Goal: Information Seeking & Learning: Learn about a topic

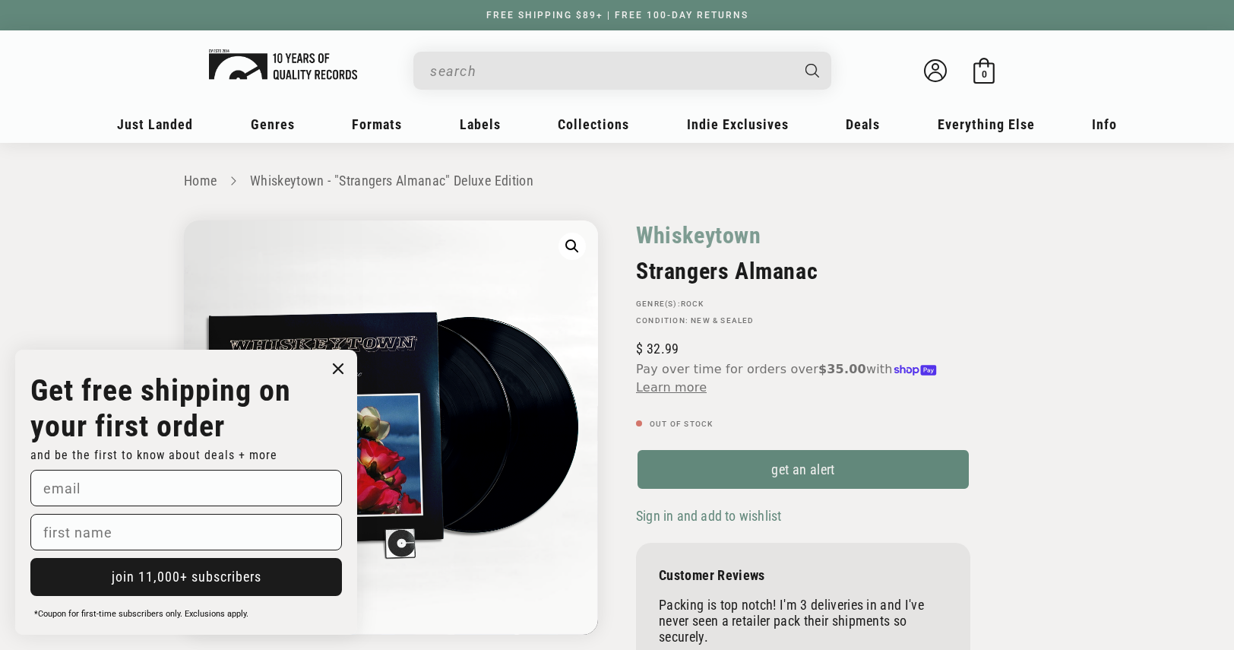
click at [252, 57] on img at bounding box center [283, 64] width 148 height 30
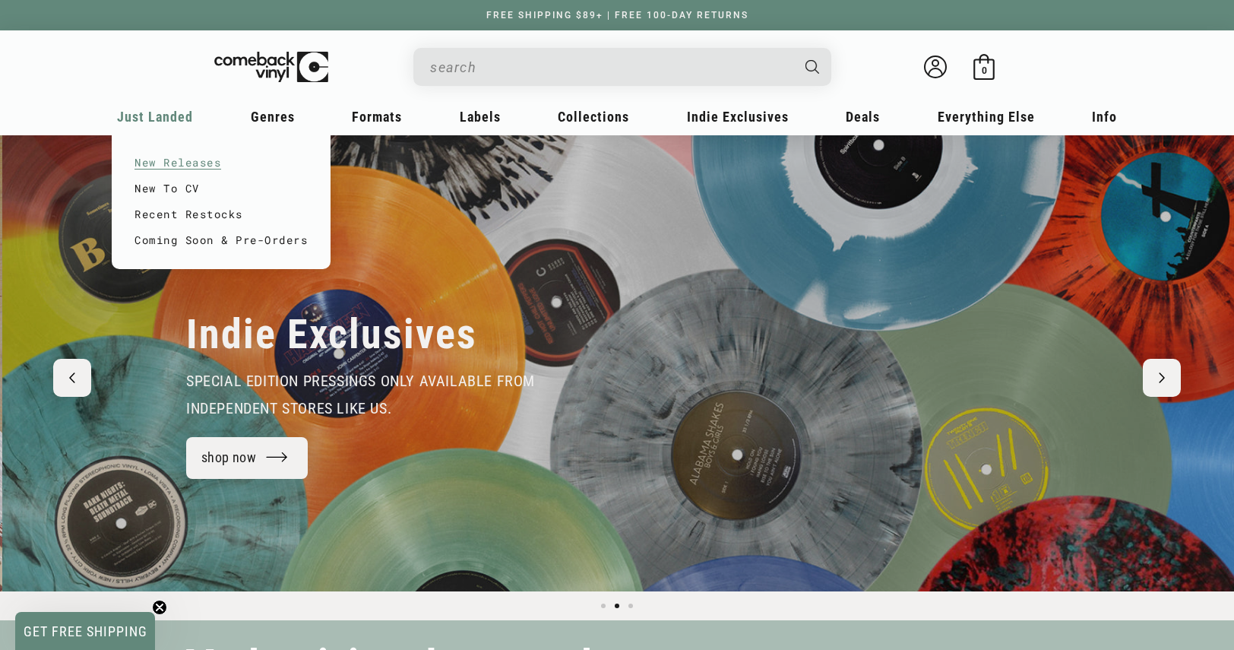
scroll to position [0, 1234]
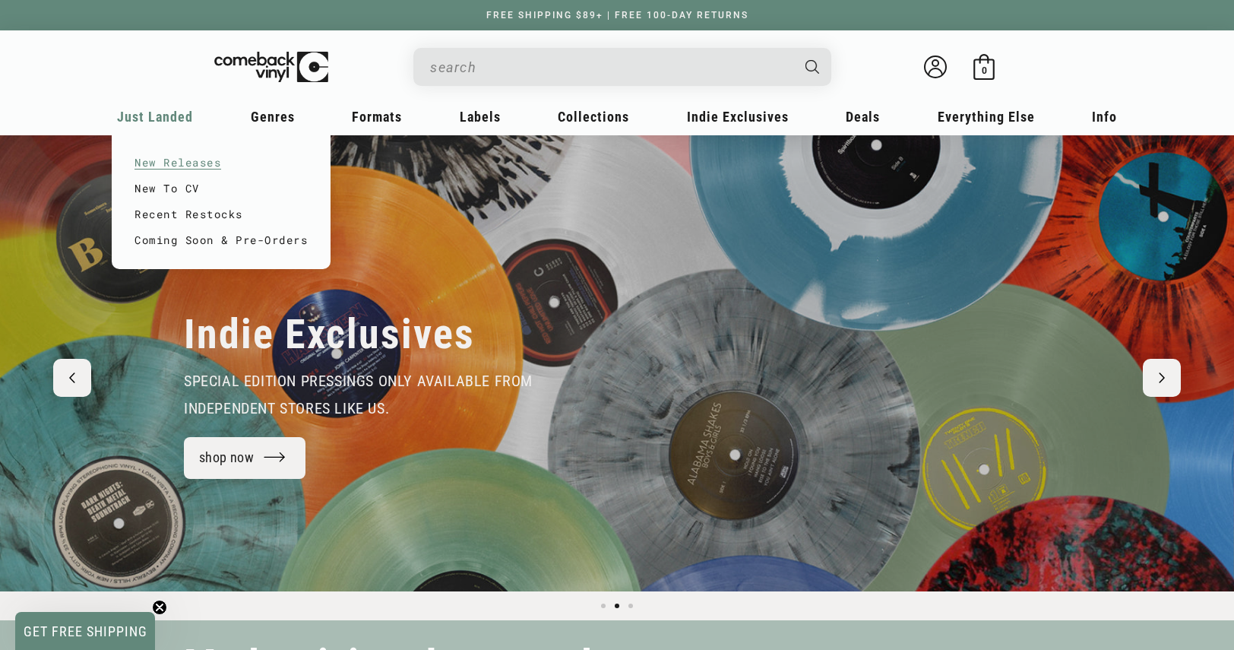
click at [175, 160] on link "New Releases" at bounding box center [221, 163] width 173 height 26
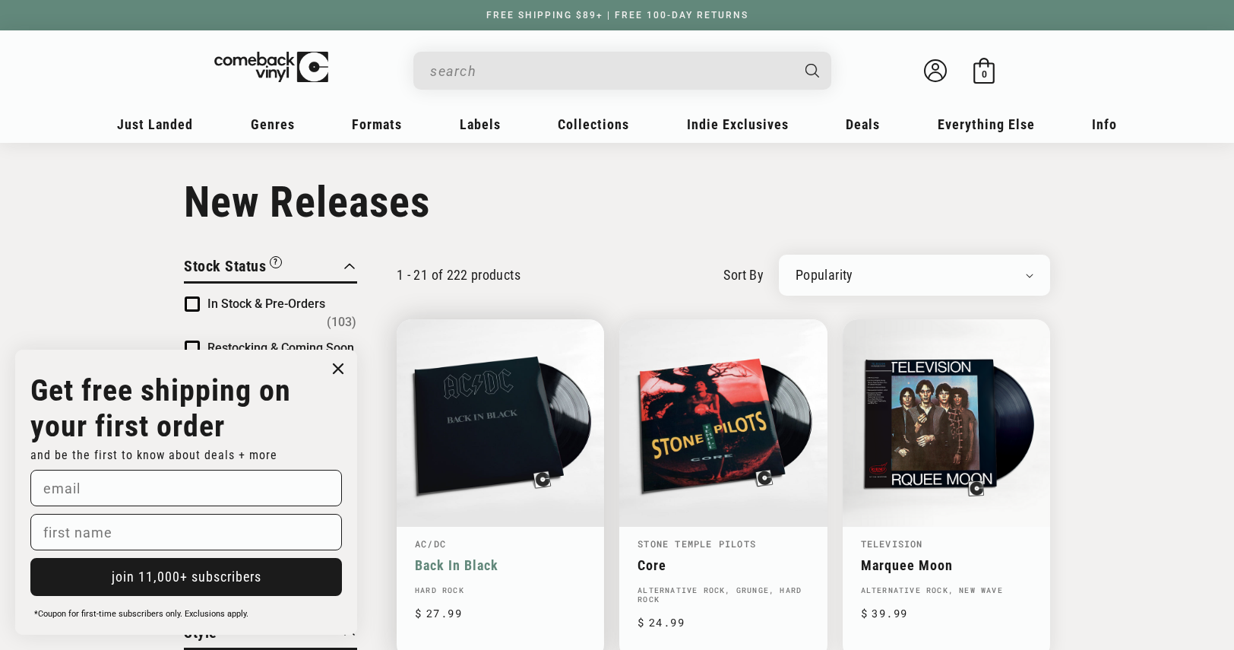
click at [457, 557] on link "Back In Black" at bounding box center [500, 565] width 171 height 16
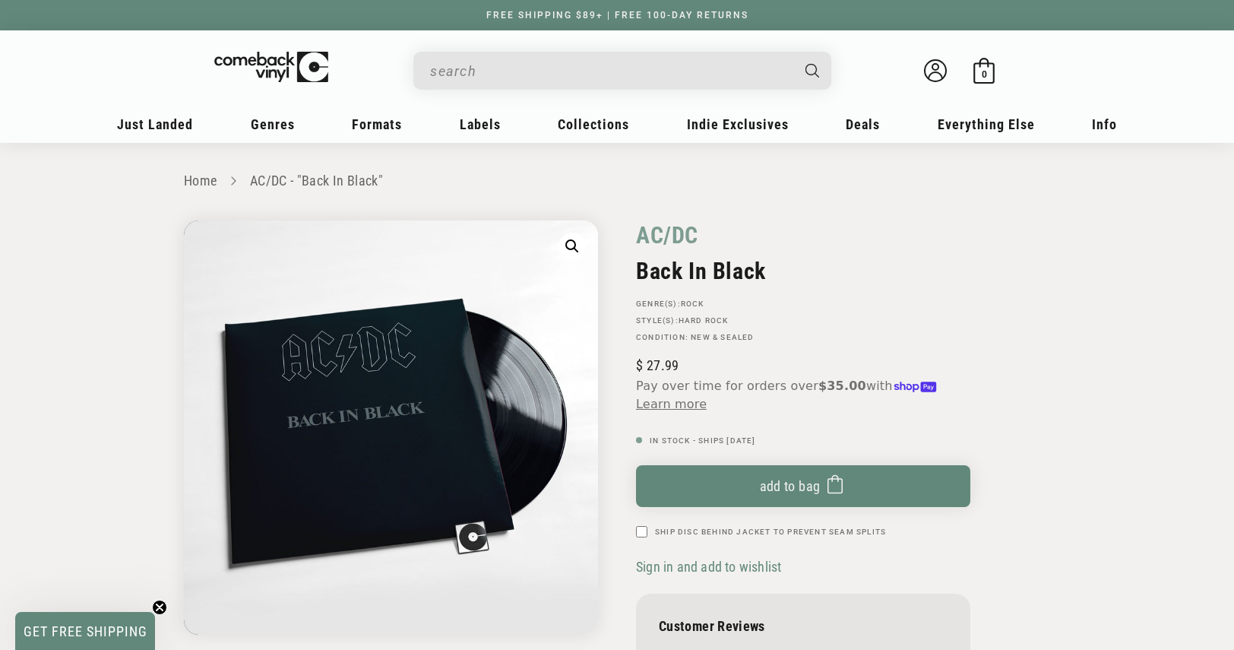
click at [539, 75] on input "When autocomplete results are available use up and down arrows to review and en…" at bounding box center [610, 70] width 360 height 31
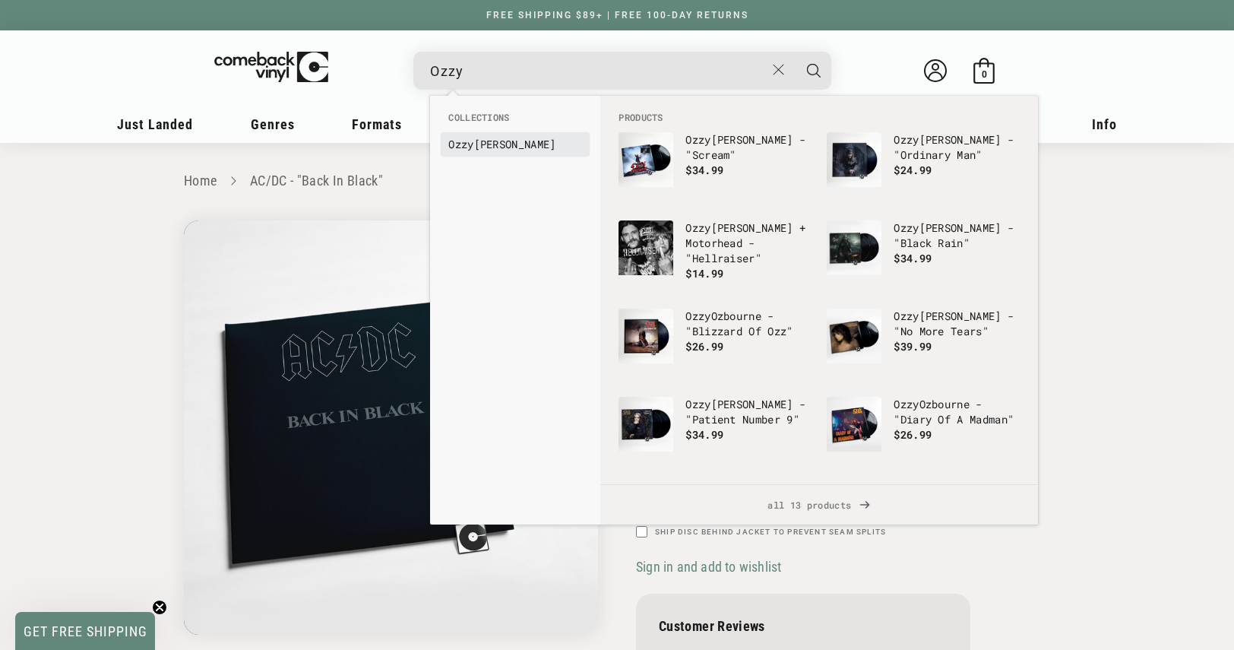
type input "Ozzy"
click at [511, 145] on link "Ozzy Osbourne" at bounding box center [515, 144] width 134 height 15
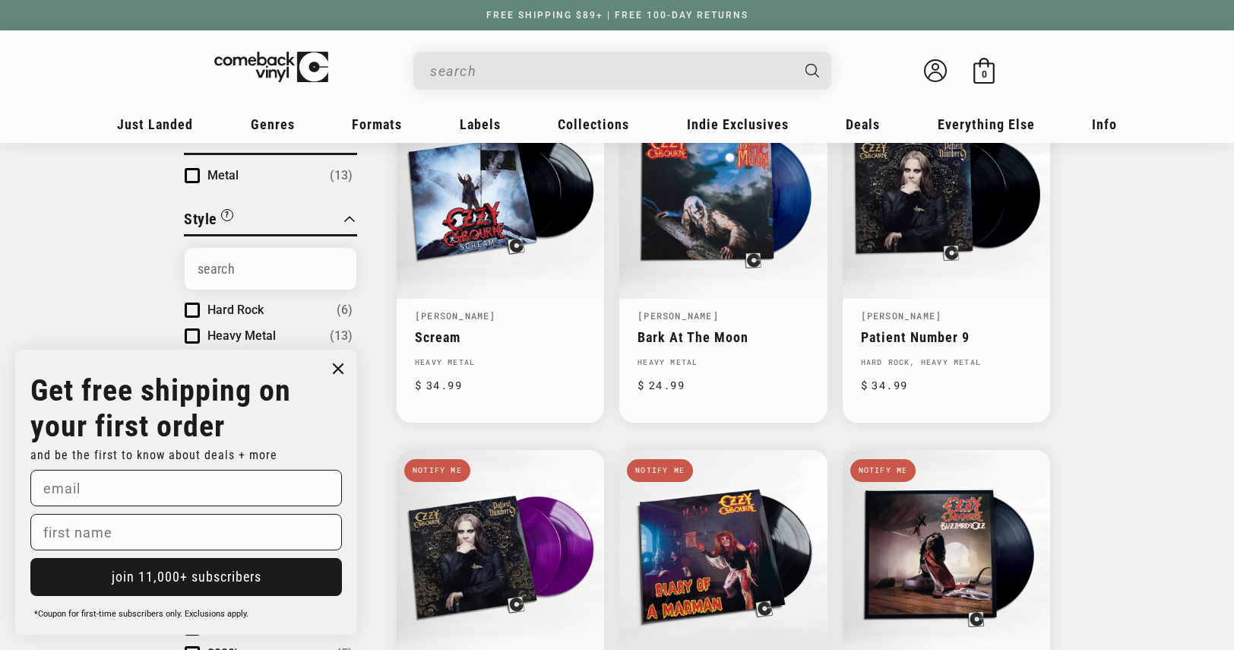
scroll to position [380, 0]
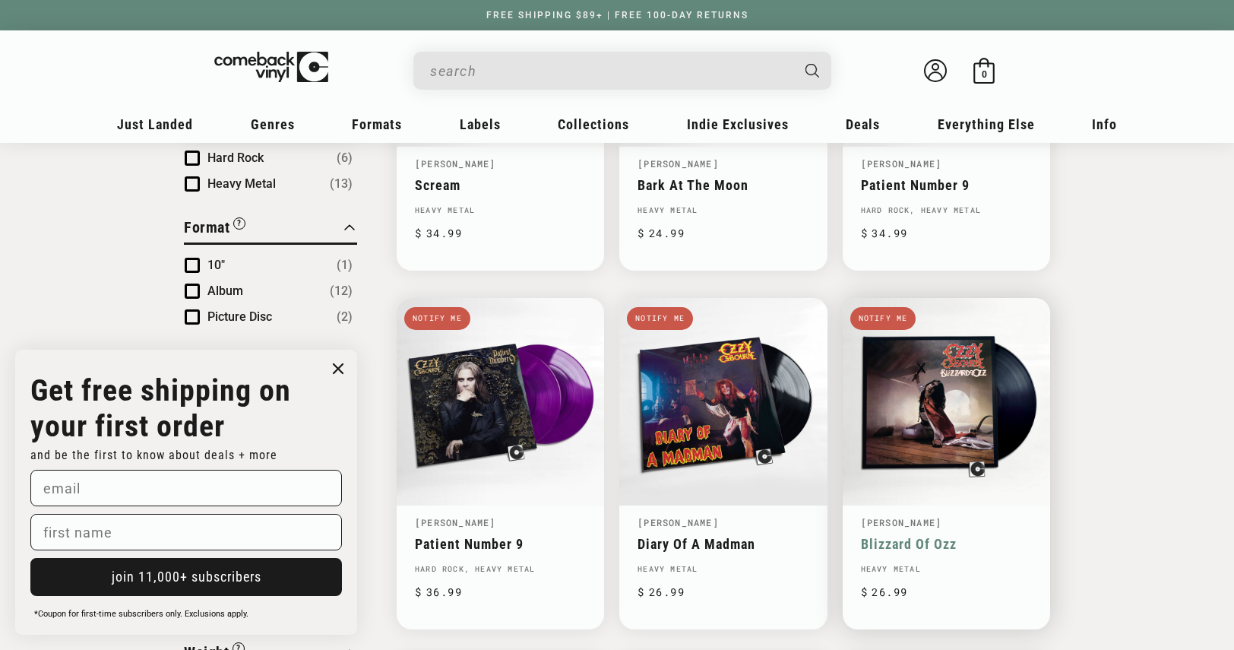
click at [897, 536] on link "Blizzard Of Ozz" at bounding box center [946, 544] width 171 height 16
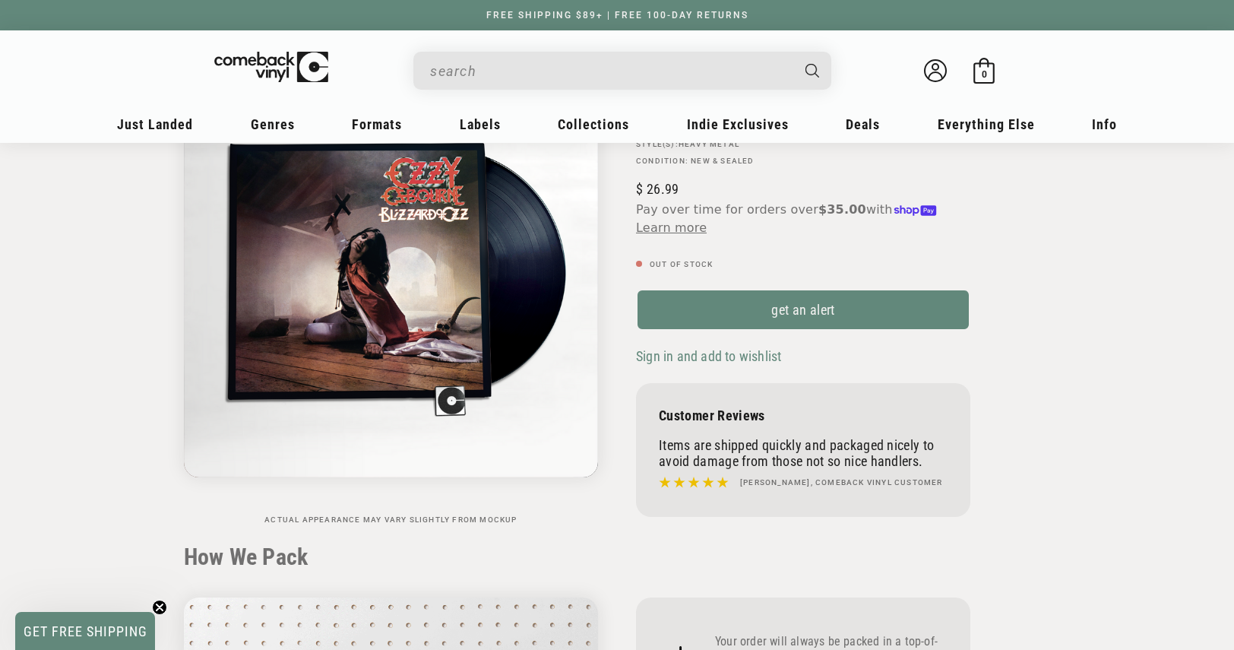
scroll to position [152, 0]
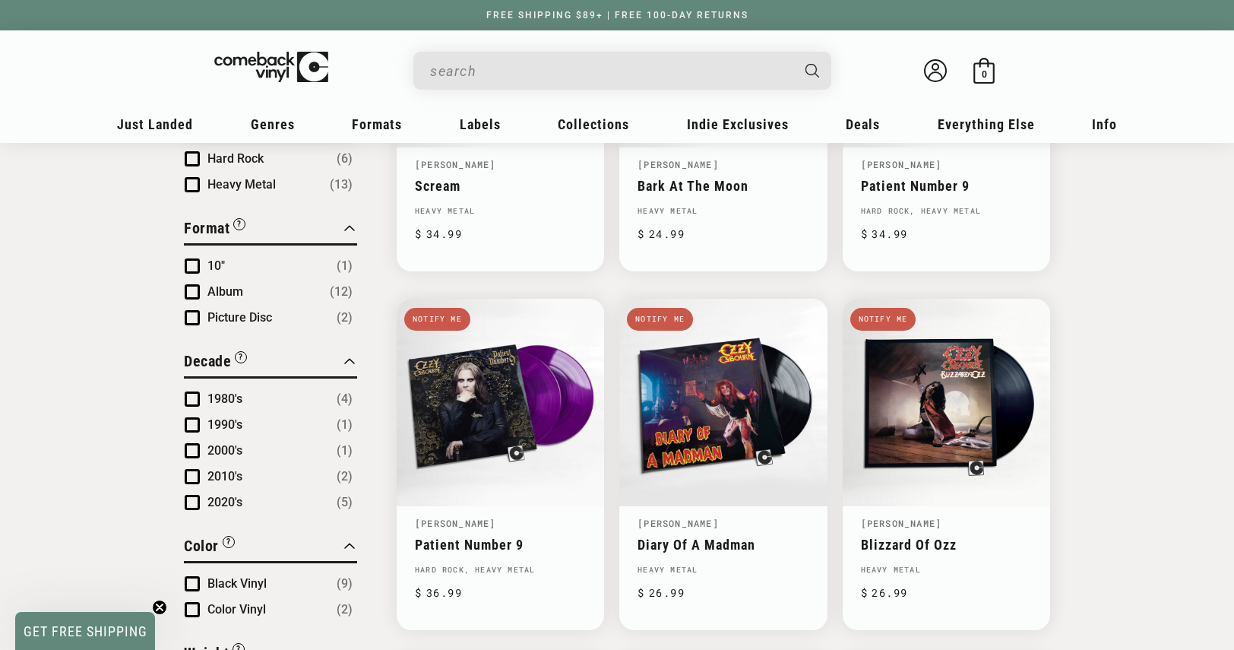
scroll to position [380, 0]
click at [529, 81] on input "When autocomplete results are available use up and down arrows to review and en…" at bounding box center [610, 70] width 360 height 31
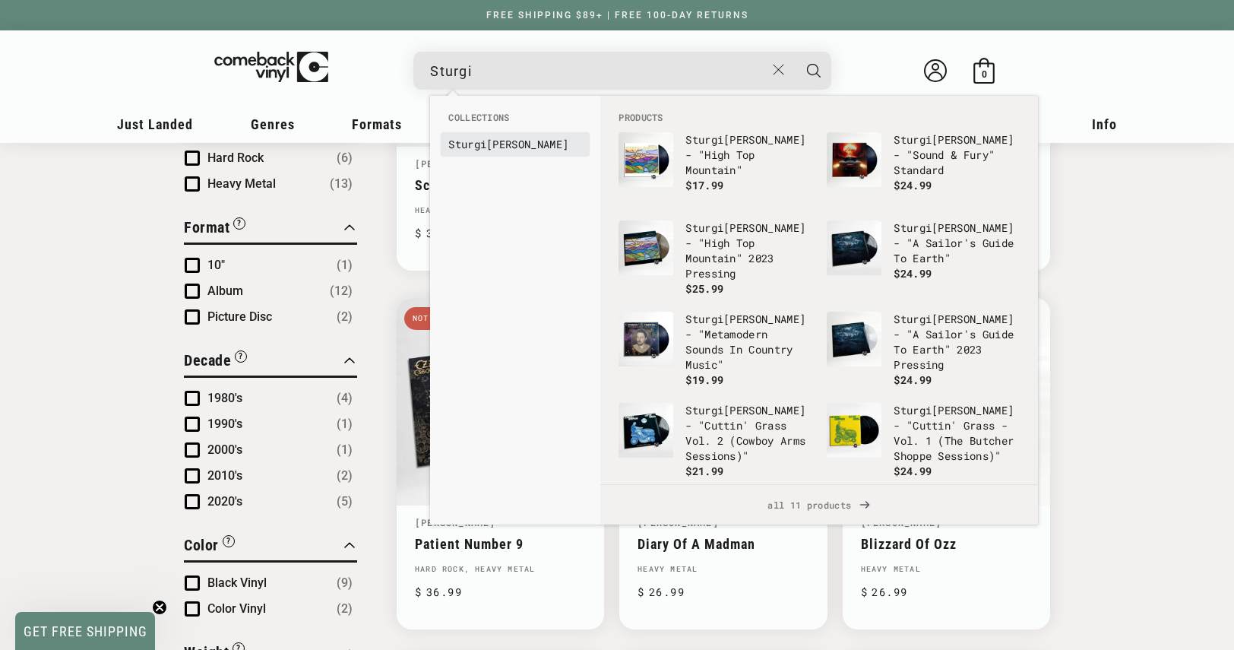
type input "Sturgi"
click at [552, 151] on link "Sturgi ll Simpson" at bounding box center [515, 144] width 134 height 15
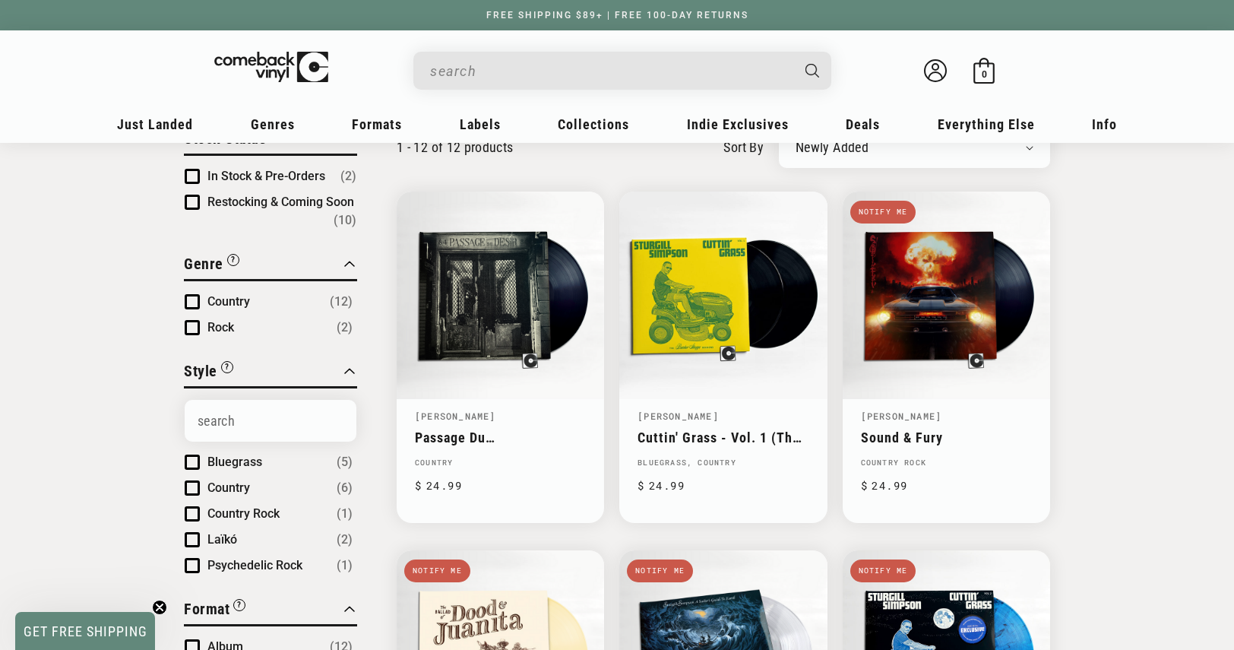
scroll to position [152, 0]
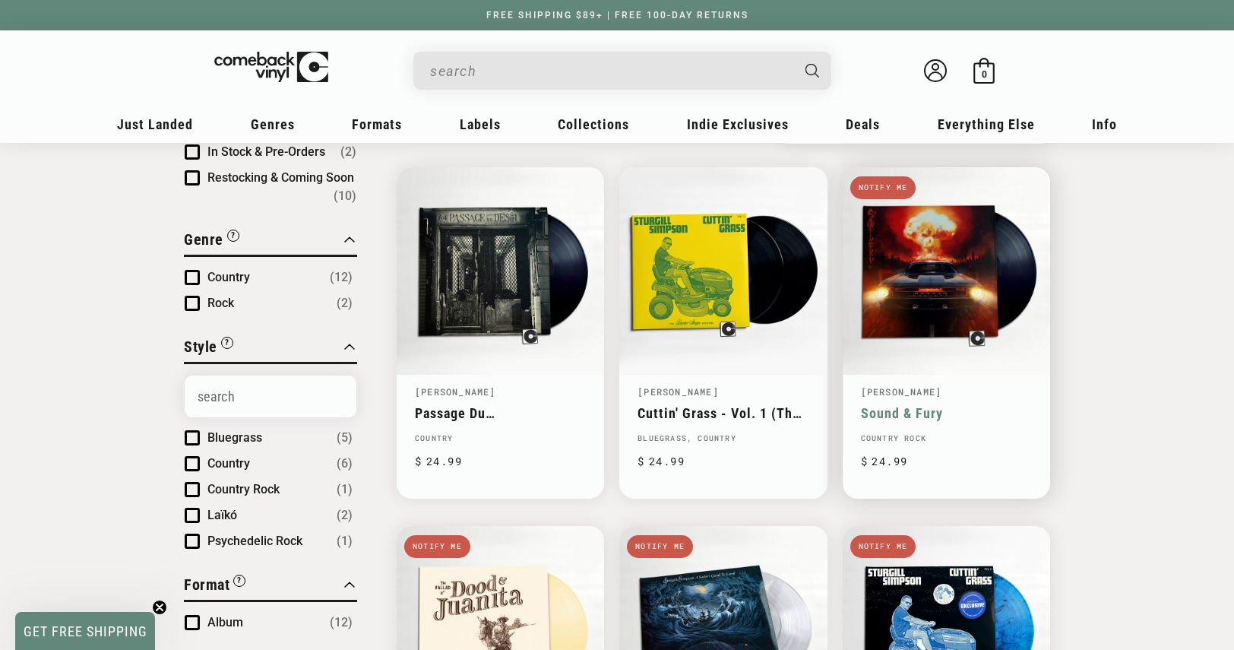
click at [885, 405] on link "Sound & Fury" at bounding box center [946, 413] width 171 height 16
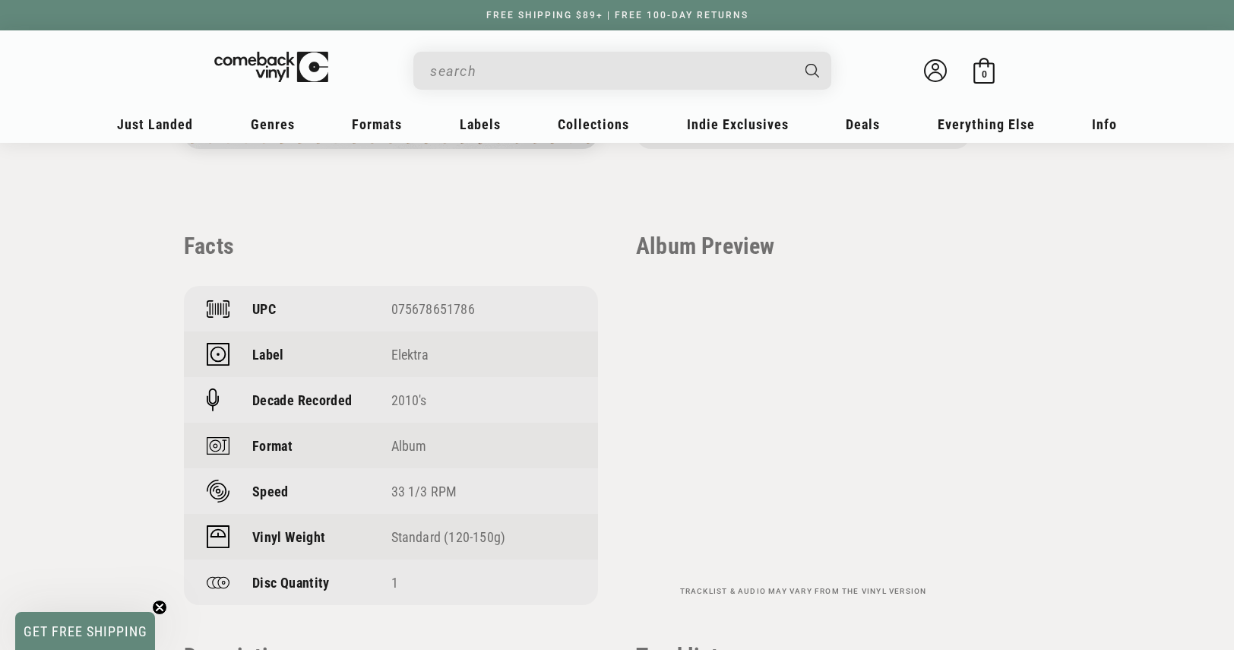
scroll to position [1064, 0]
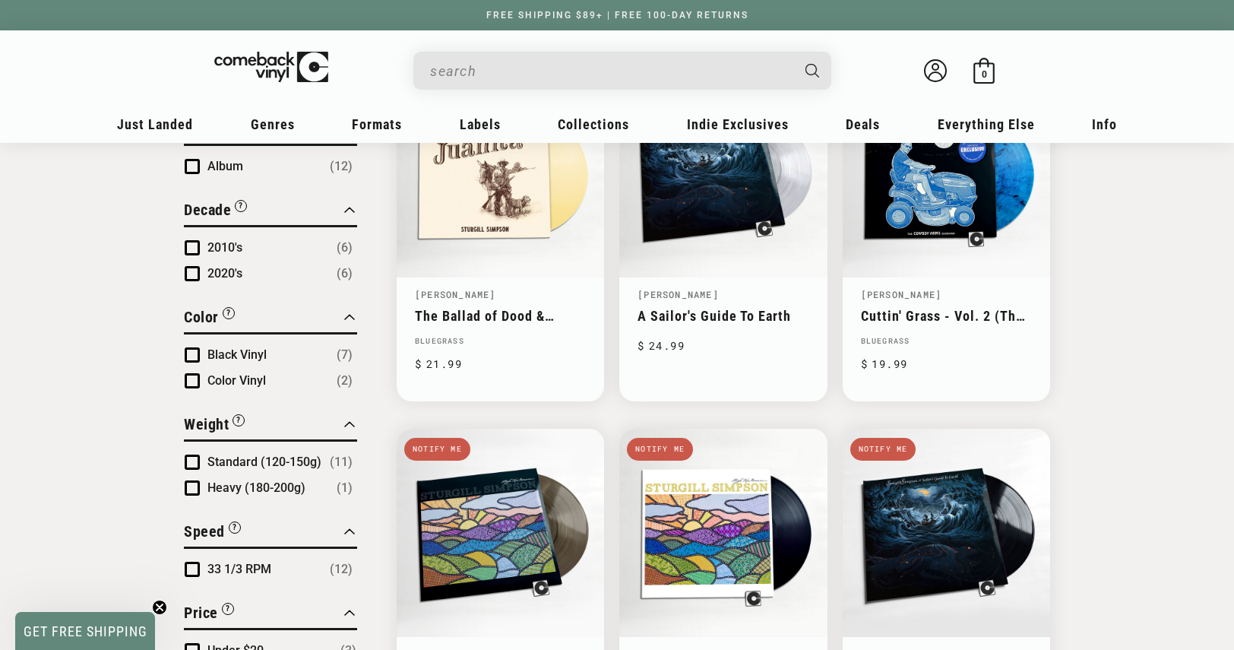
scroll to position [152, 0]
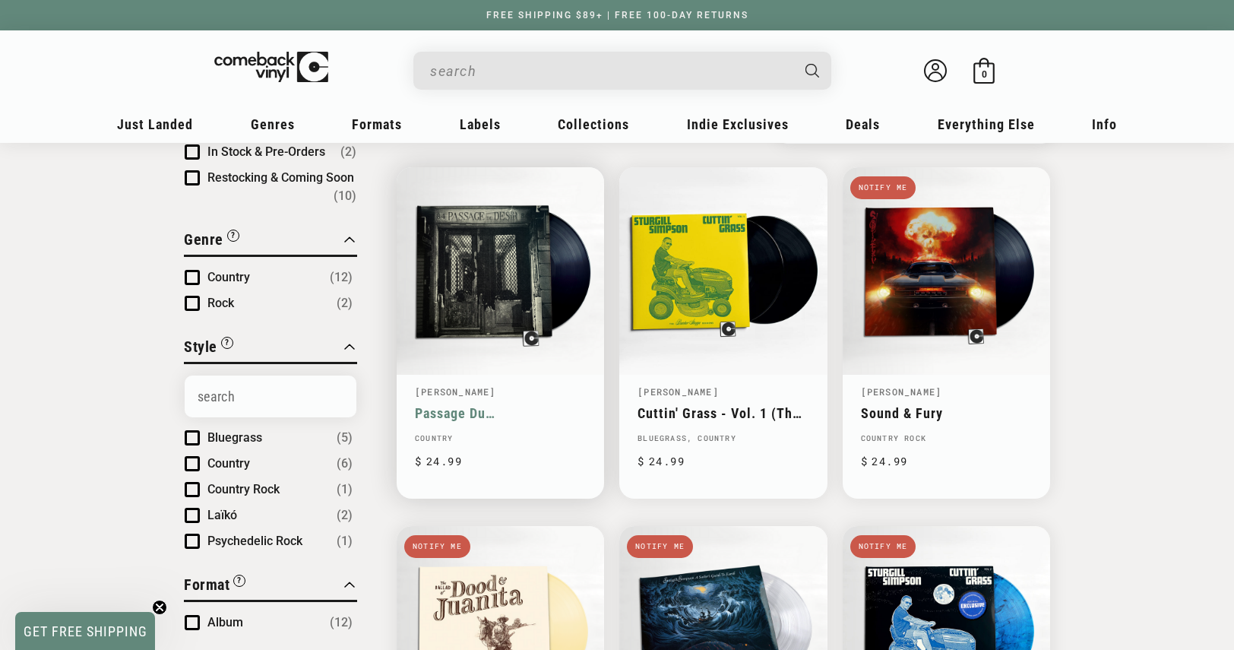
click at [489, 405] on link "Passage Du [PERSON_NAME]" at bounding box center [500, 413] width 171 height 16
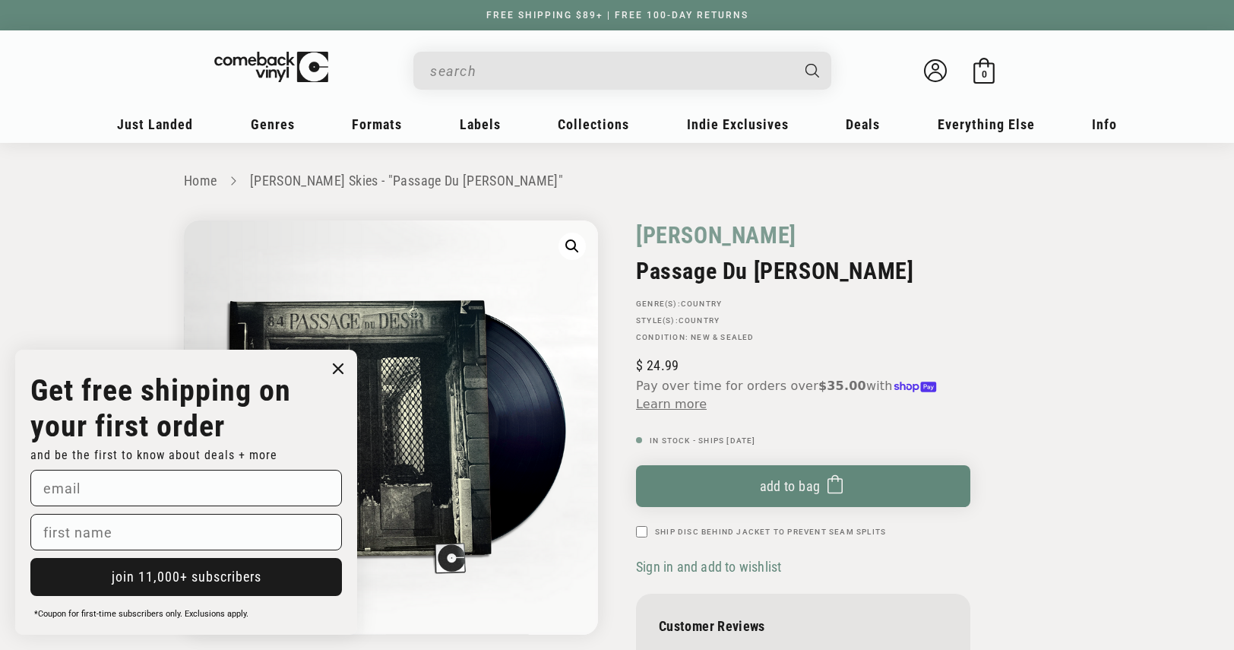
scroll to position [152, 0]
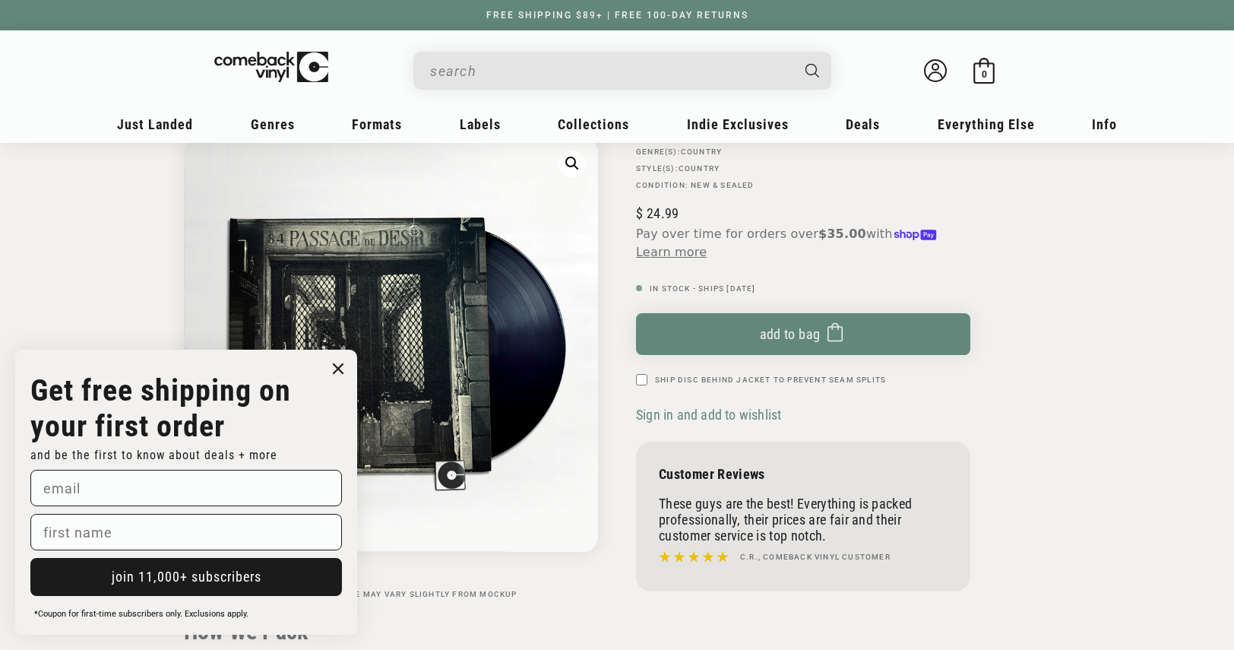
click at [478, 69] on input "When autocomplete results are available use up and down arrows to review and en…" at bounding box center [610, 70] width 360 height 31
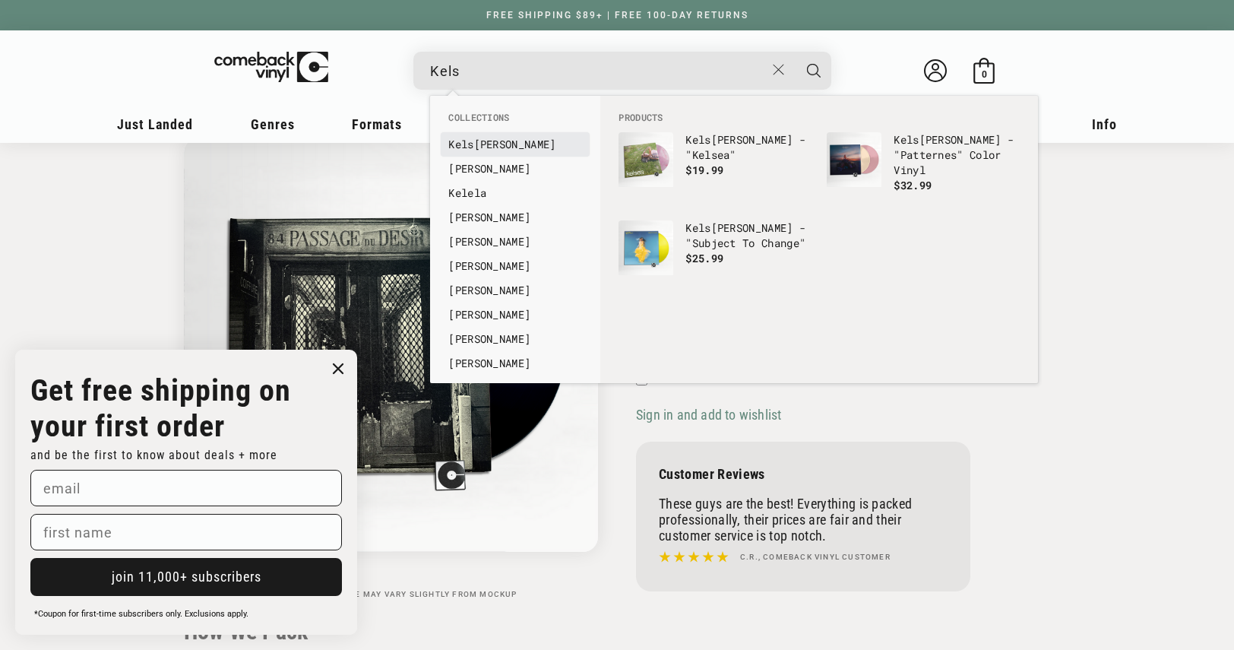
type input "Kels"
click at [512, 147] on link "Kels ea Ballerini" at bounding box center [515, 144] width 134 height 15
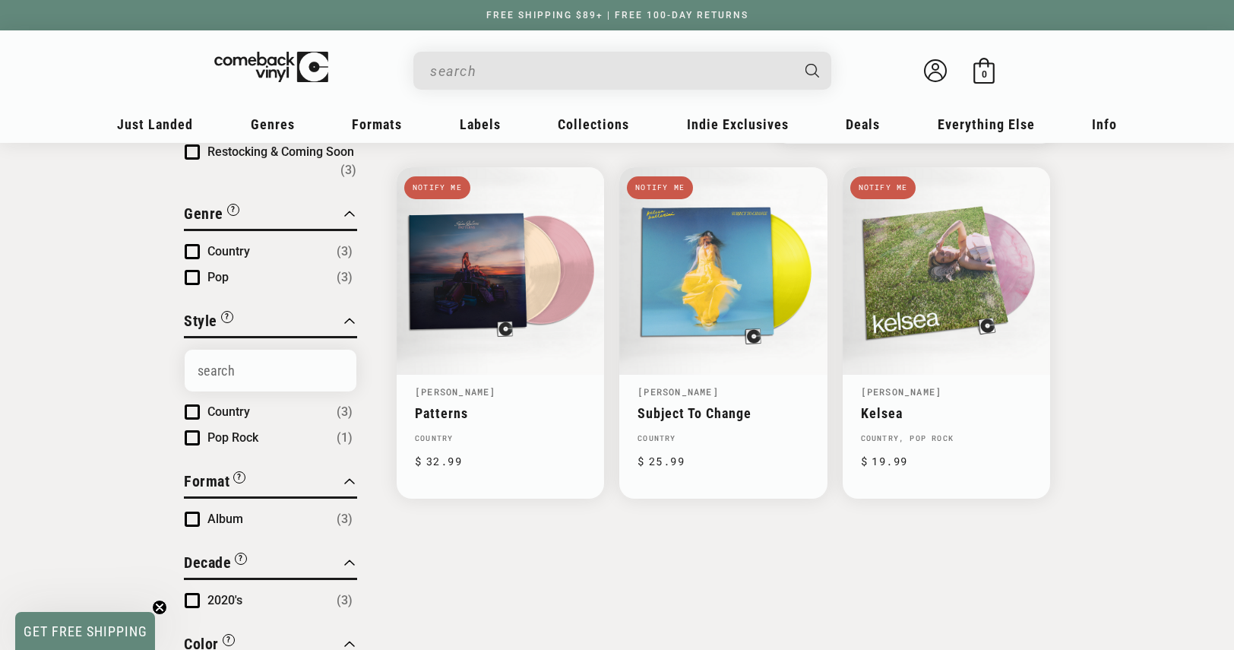
scroll to position [532, 0]
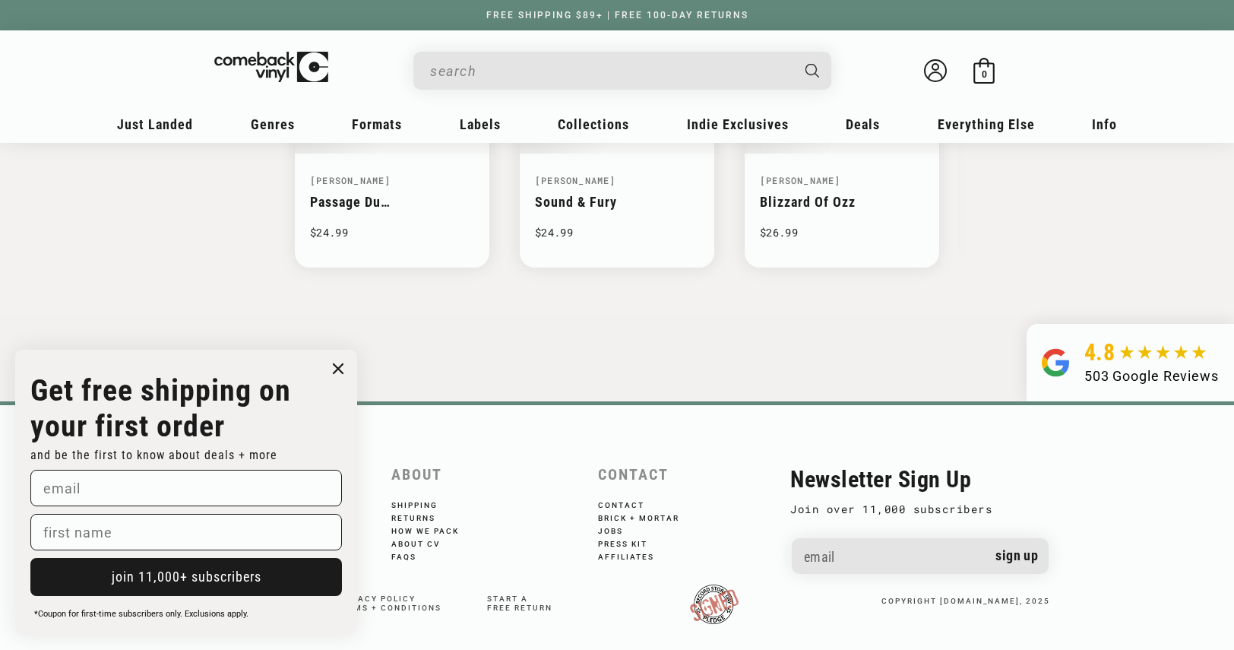
scroll to position [2747, 0]
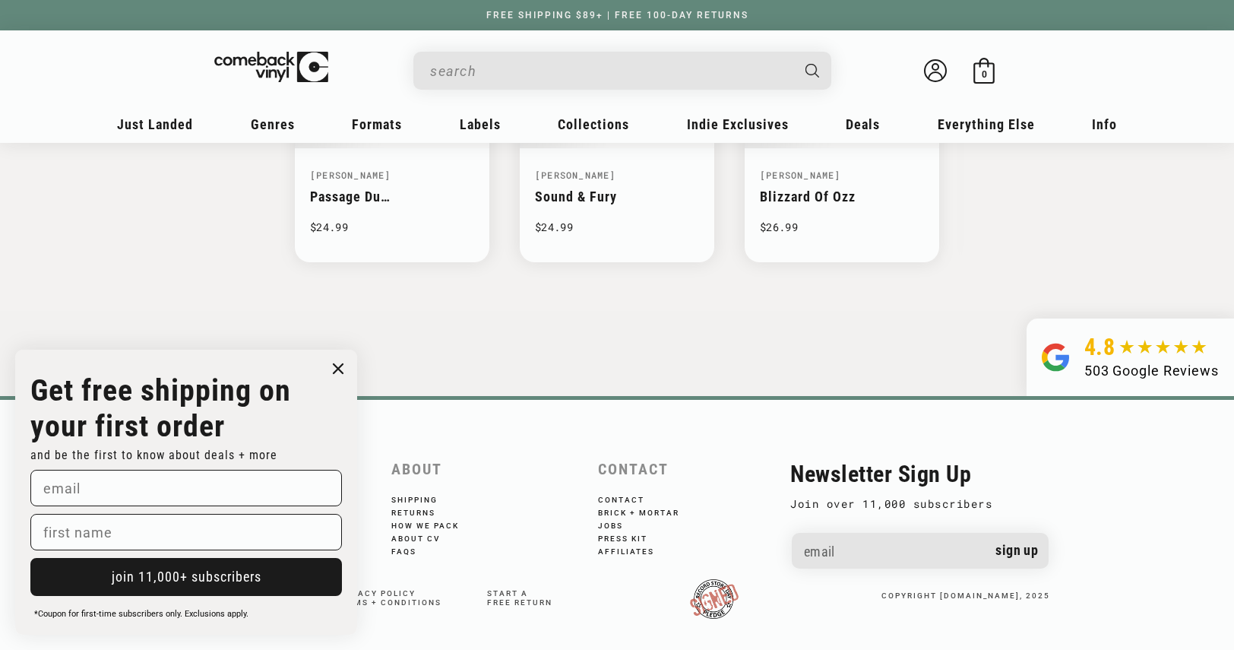
click at [341, 365] on circle "Close dialog" at bounding box center [339, 369] width 22 height 22
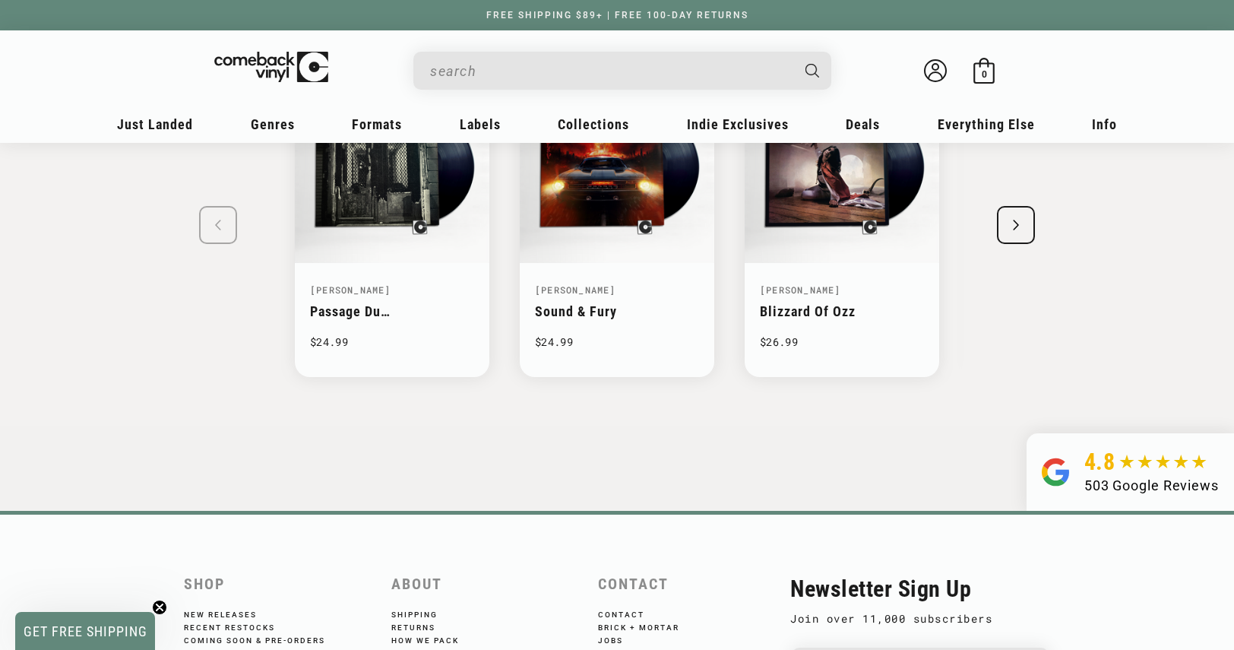
scroll to position [2519, 0]
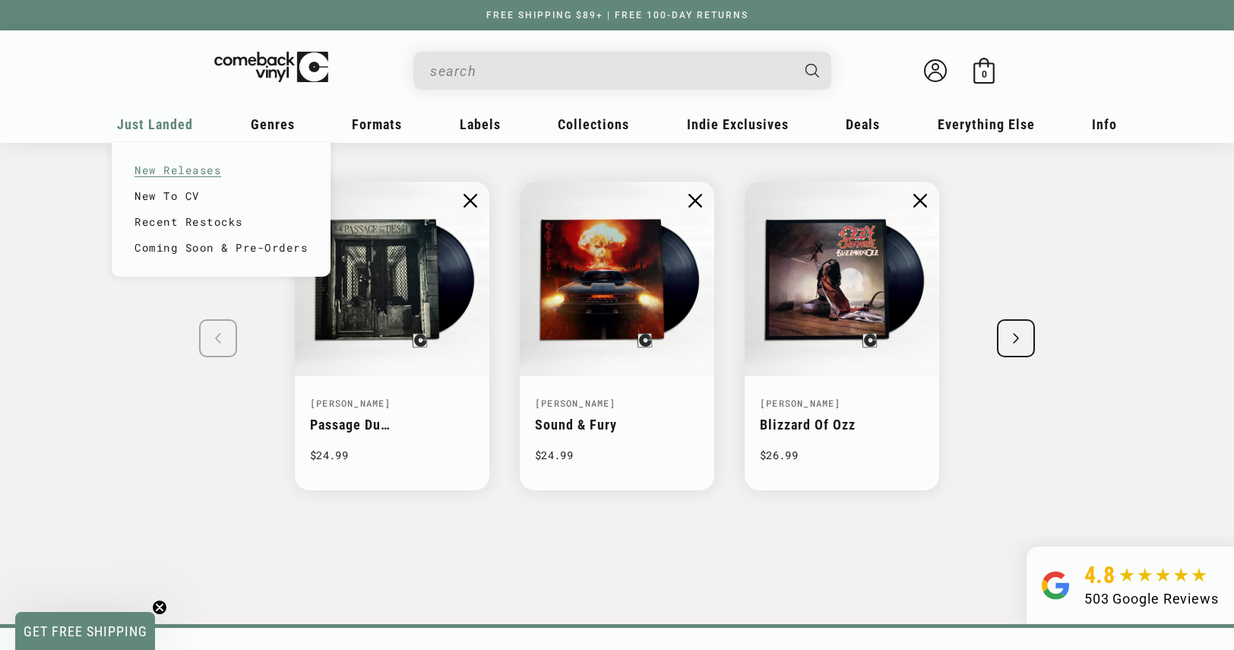
click at [180, 170] on link "New Releases" at bounding box center [221, 170] width 173 height 26
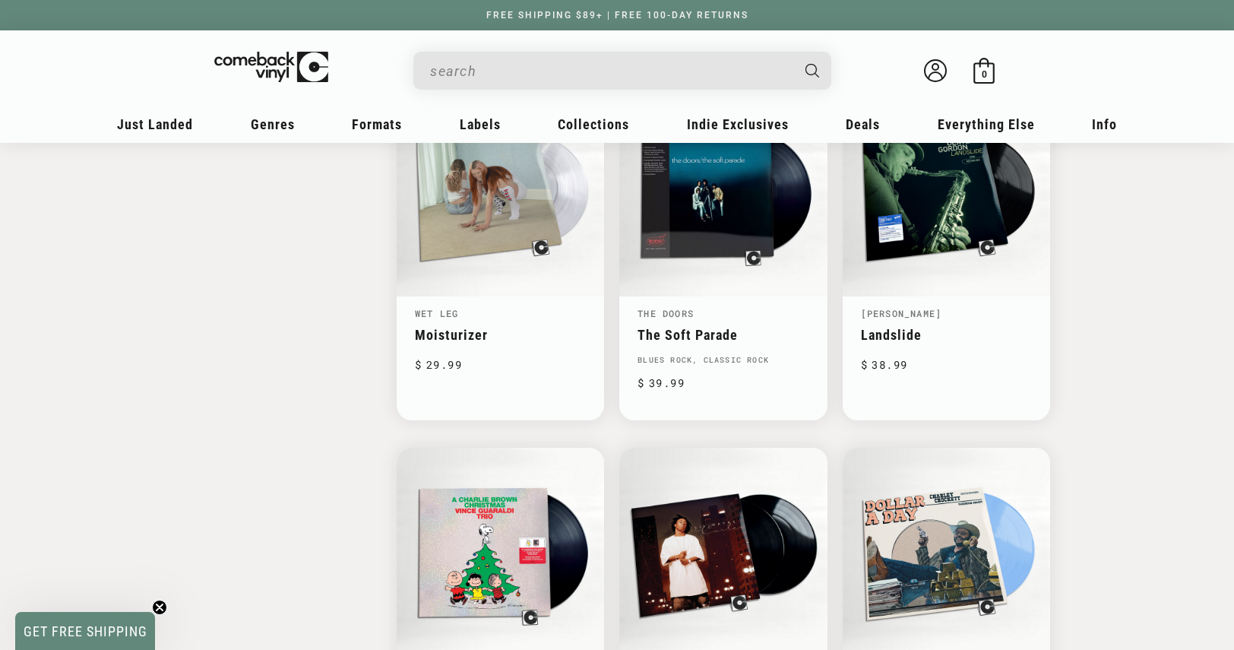
scroll to position [2660, 0]
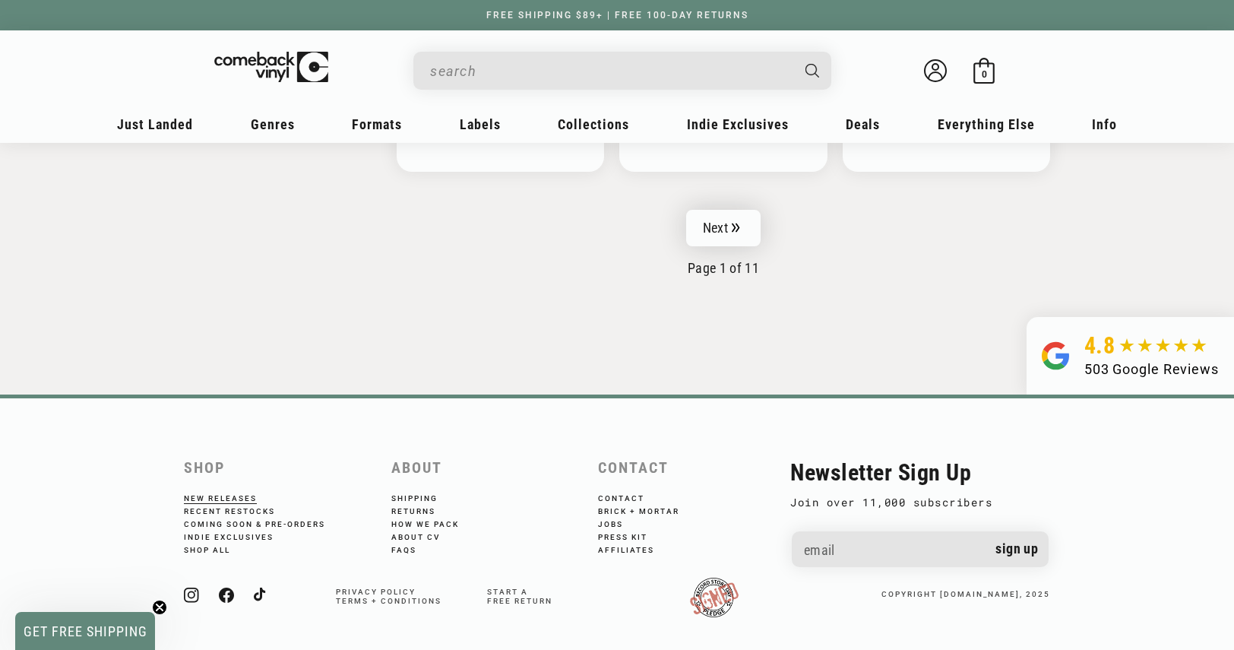
click at [733, 223] on icon "Pagination" at bounding box center [736, 228] width 8 height 10
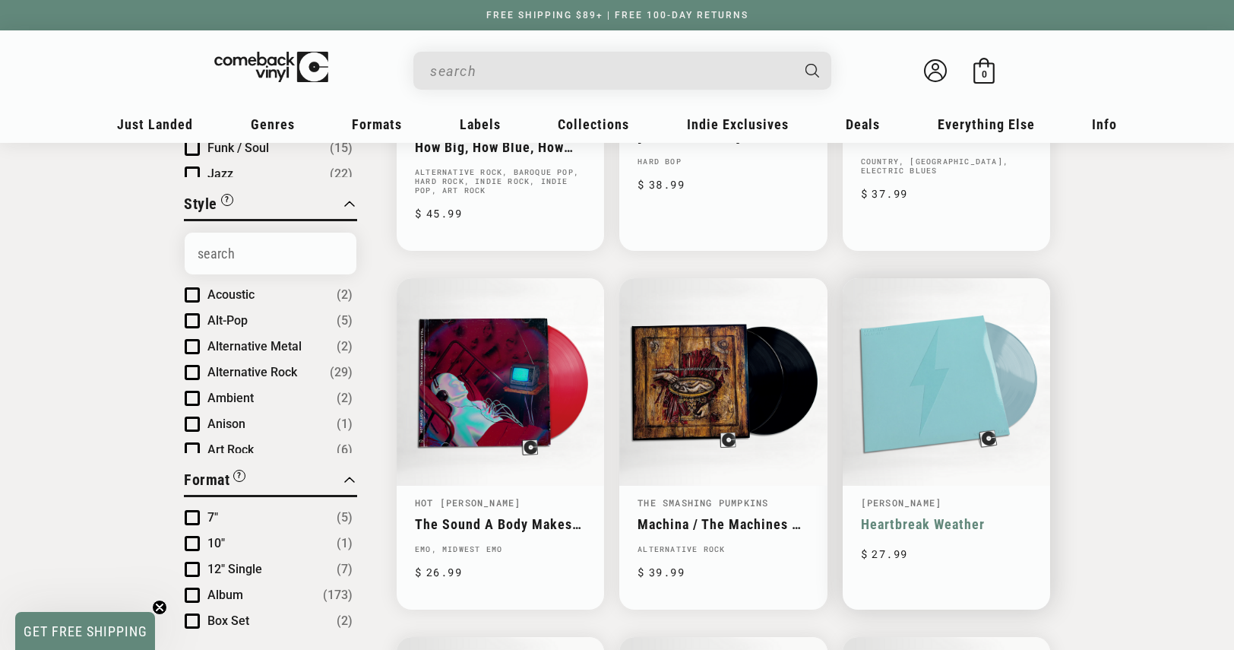
scroll to position [532, 0]
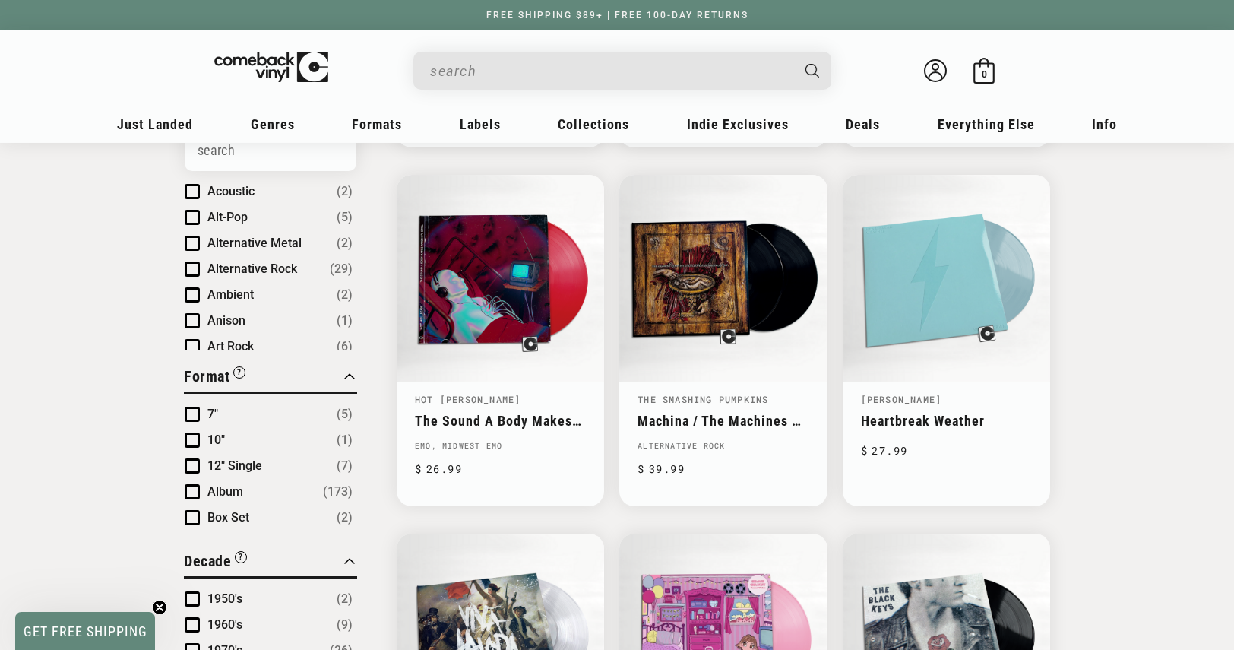
click at [538, 68] on input "When autocomplete results are available use up and down arrows to review and en…" at bounding box center [610, 70] width 360 height 31
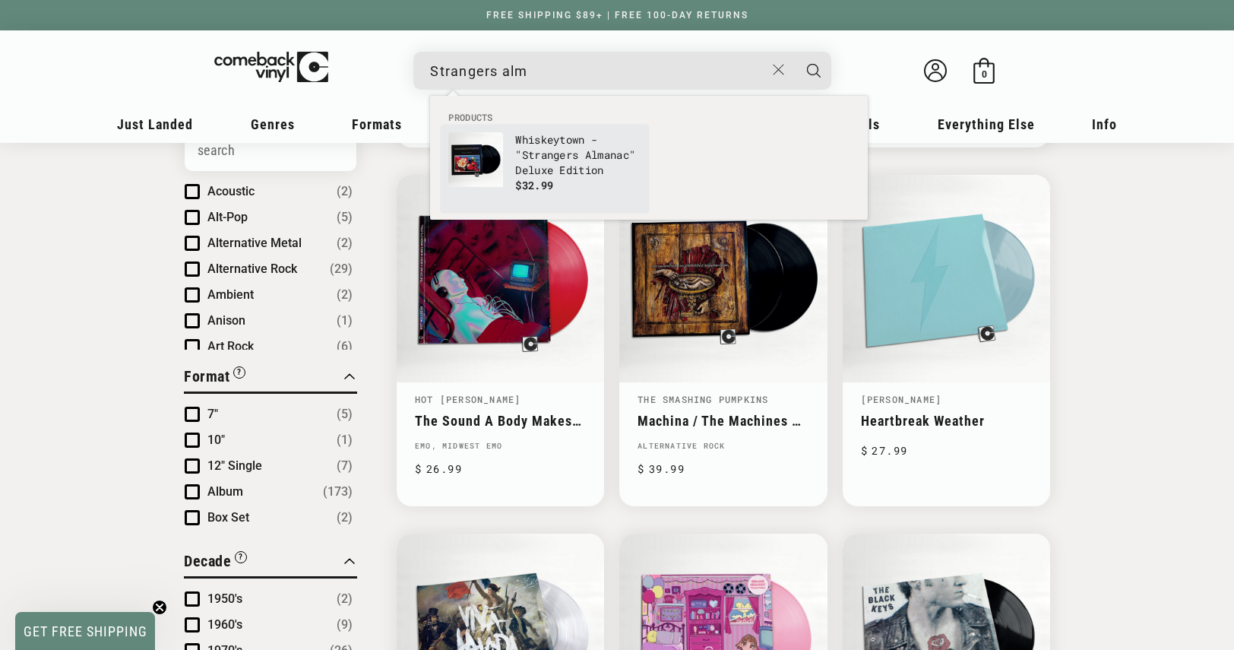
type input "Strangers alm"
click at [558, 169] on p "Whiskeytown - " Strangers Alm anac" Deluxe Edition" at bounding box center [578, 155] width 126 height 46
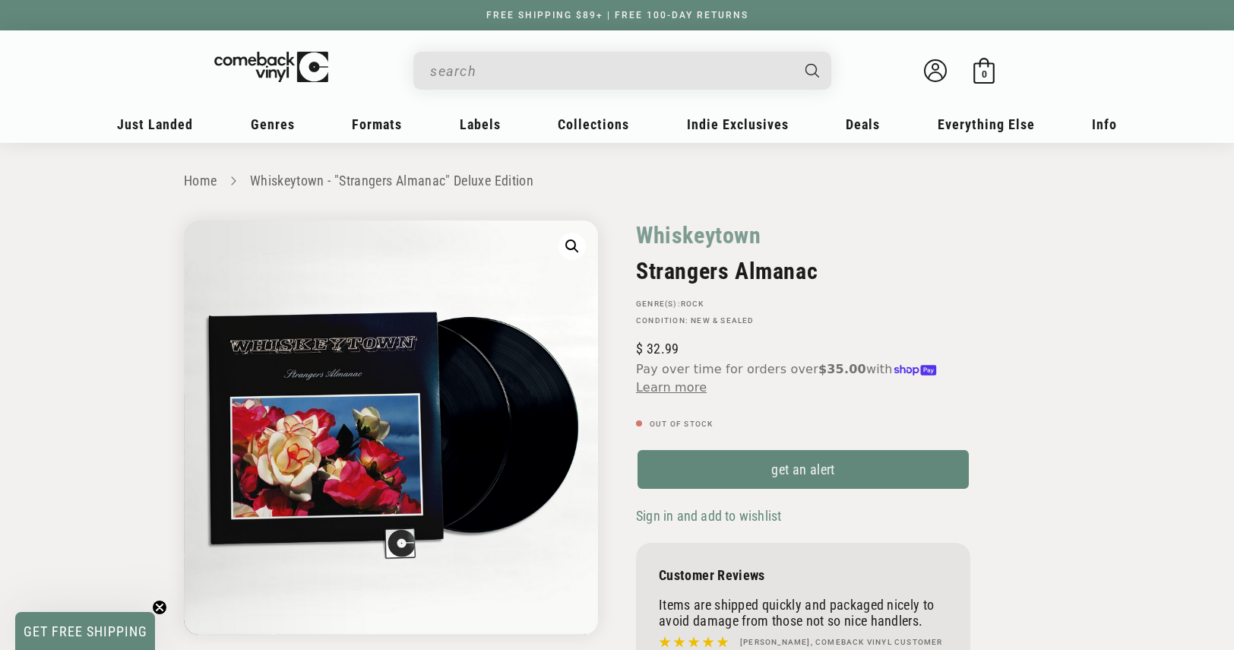
click at [568, 250] on button "Open media 1 in modal" at bounding box center [572, 246] width 27 height 27
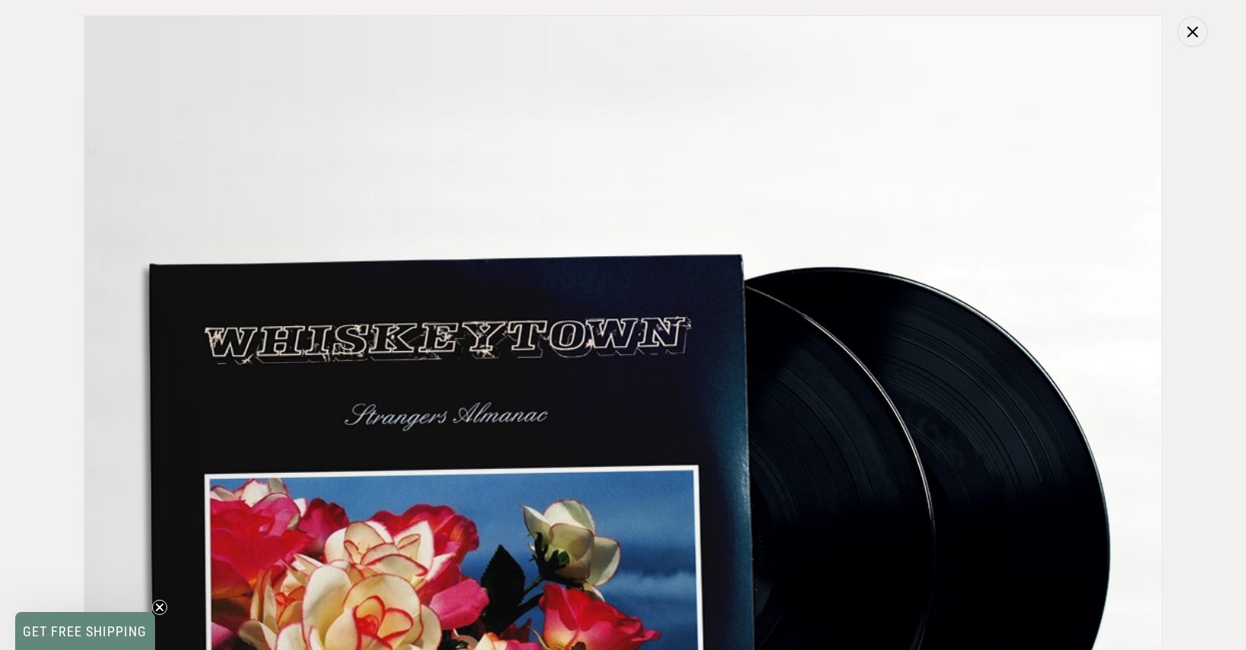
click at [1192, 34] on icon "Close" at bounding box center [1192, 32] width 11 height 11
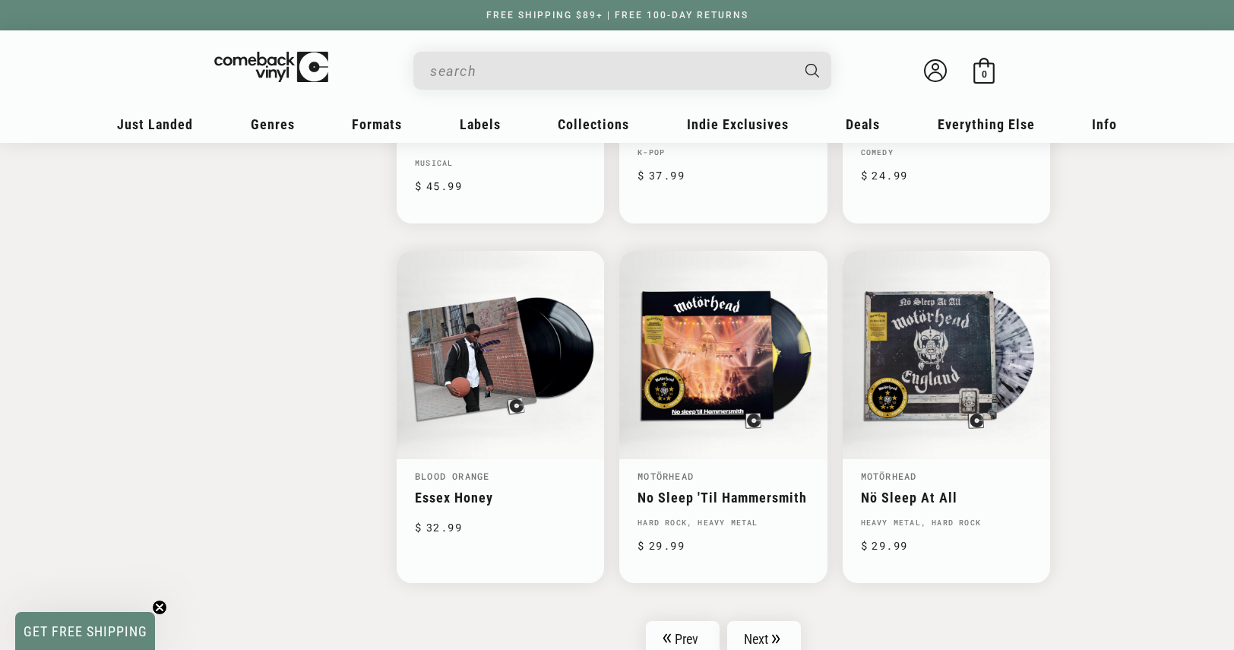
scroll to position [2280, 0]
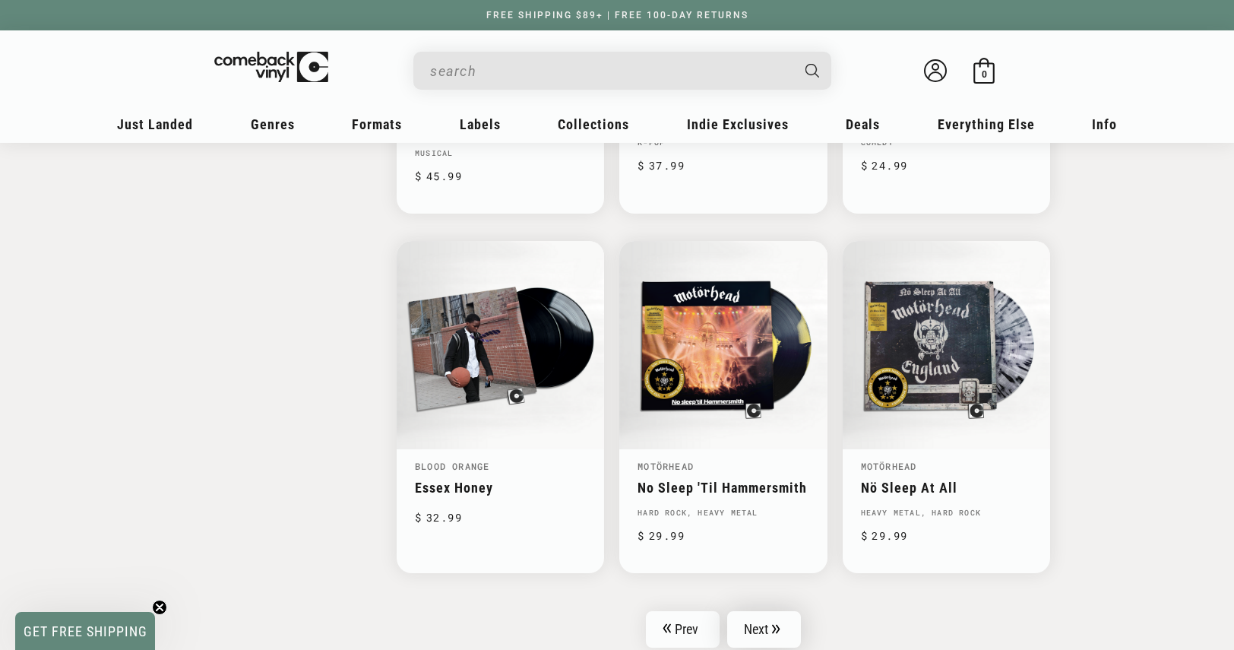
click at [774, 624] on icon "Pagination" at bounding box center [776, 629] width 8 height 10
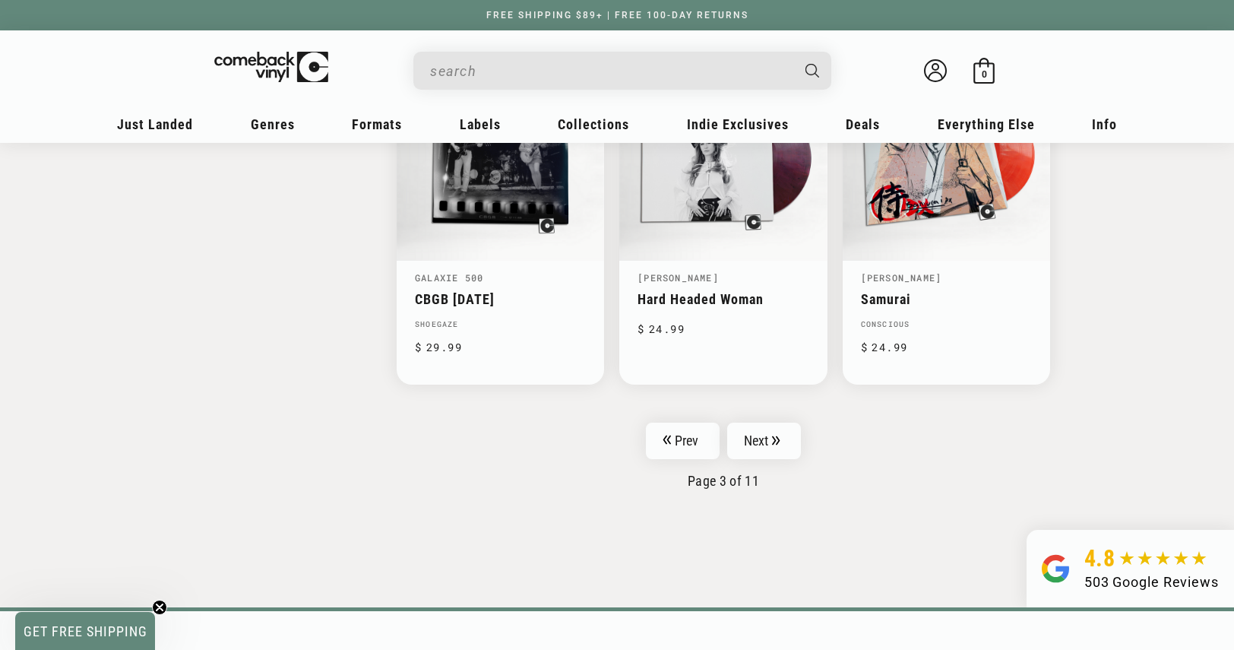
scroll to position [2432, 0]
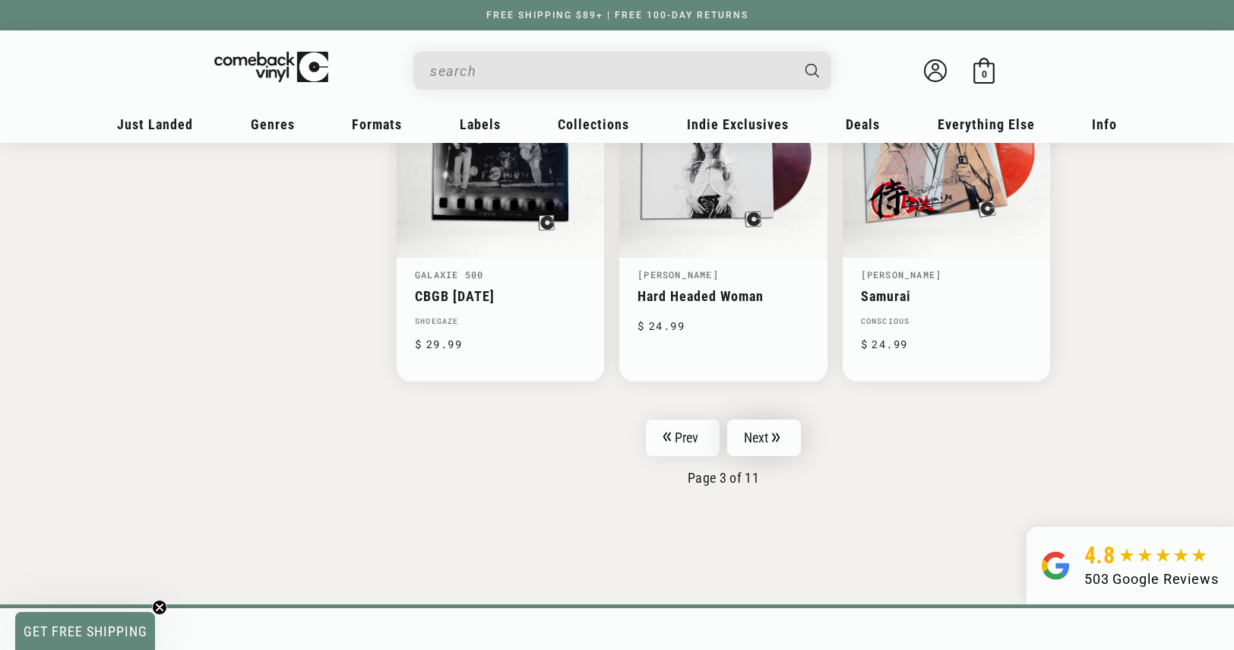
click at [756, 443] on link "Next" at bounding box center [764, 438] width 74 height 36
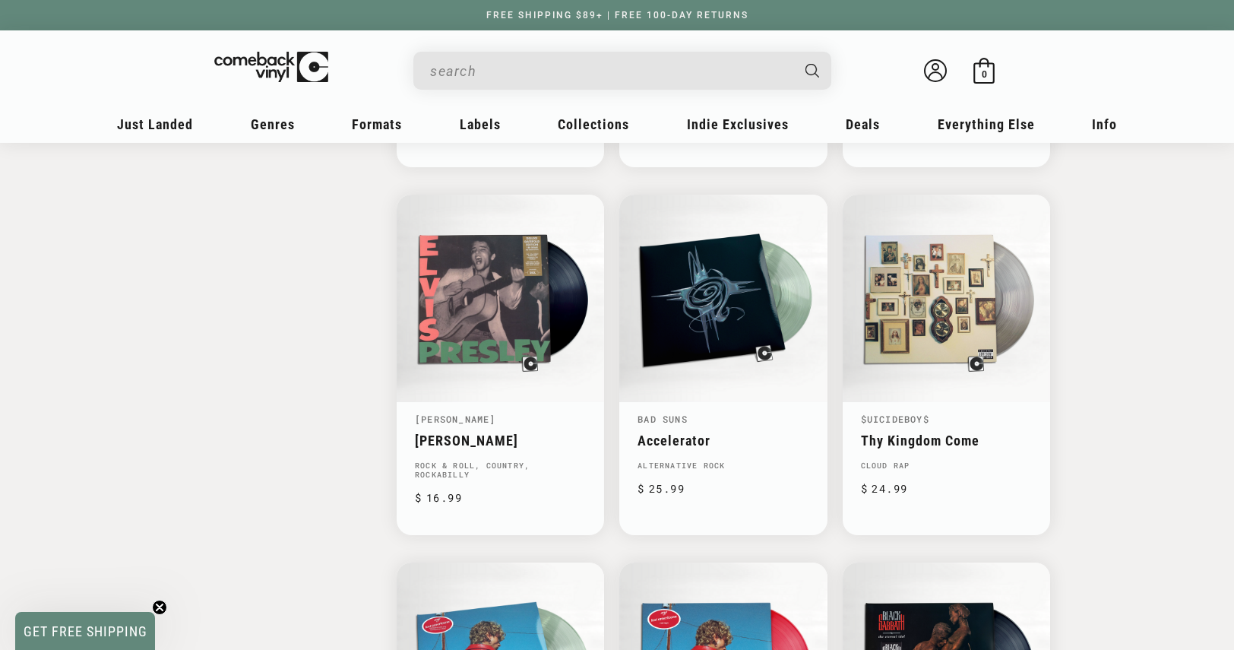
scroll to position [1976, 0]
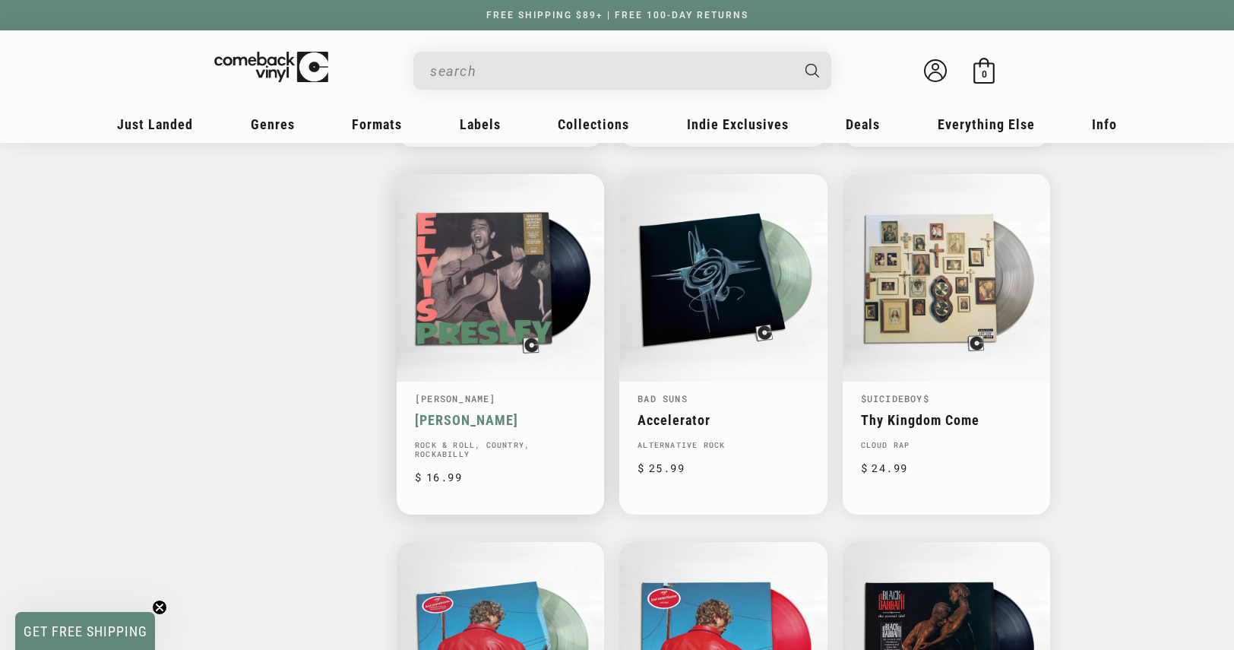
click at [521, 412] on link "[PERSON_NAME]" at bounding box center [500, 420] width 171 height 16
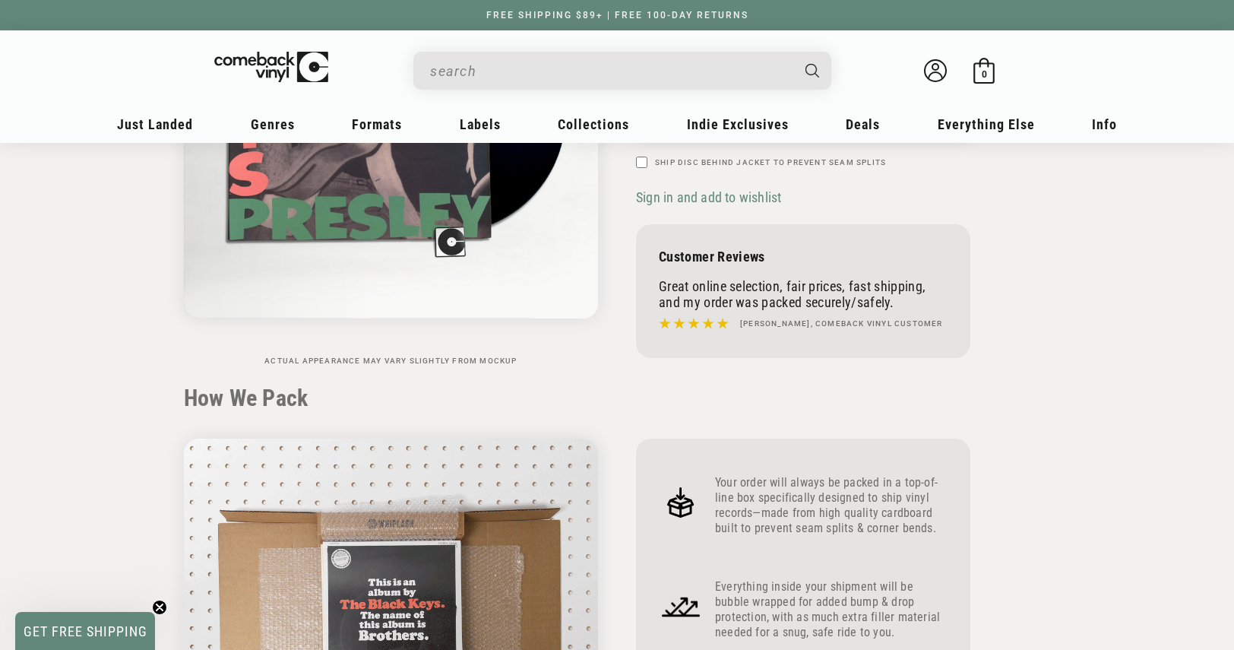
scroll to position [76, 0]
